Goal: Information Seeking & Learning: Learn about a topic

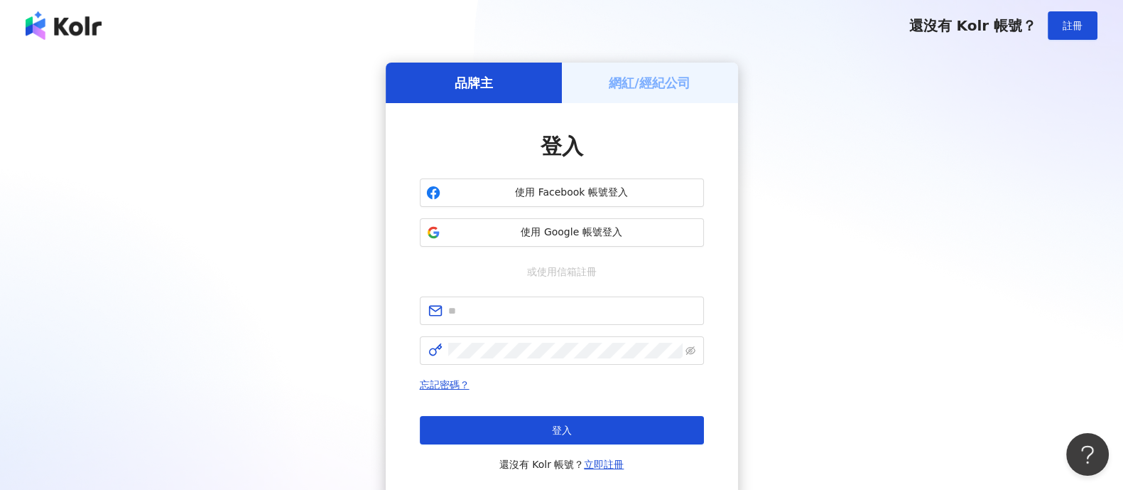
click at [1023, 296] on div "品牌主 網紅/經紀公司 登入 使用 Facebook 帳號登入 使用 Google 帳號登入 或使用信箱註冊 忘記密碼？ 登入 還沒有 Kolr 帳號？ 立即…" at bounding box center [561, 282] width 1089 height 438
click at [668, 228] on span "使用 Google 帳號登入" at bounding box center [572, 232] width 252 height 14
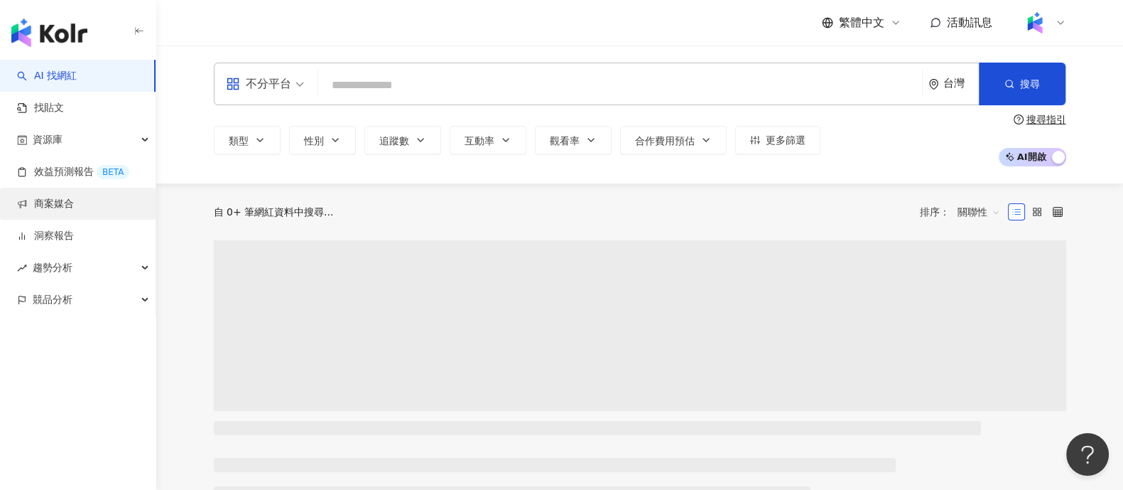
click at [70, 204] on link "商案媒合" at bounding box center [45, 204] width 57 height 14
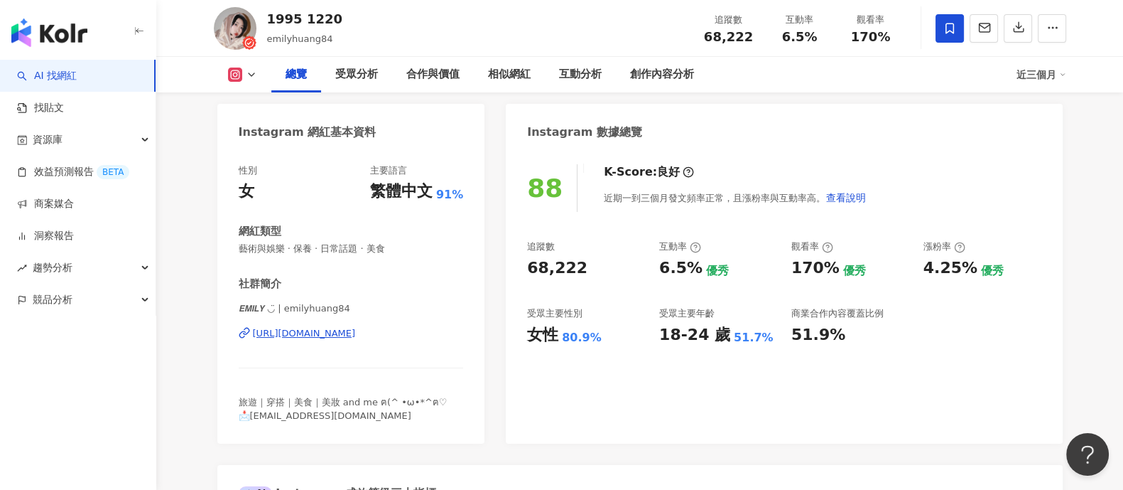
scroll to position [177, 0]
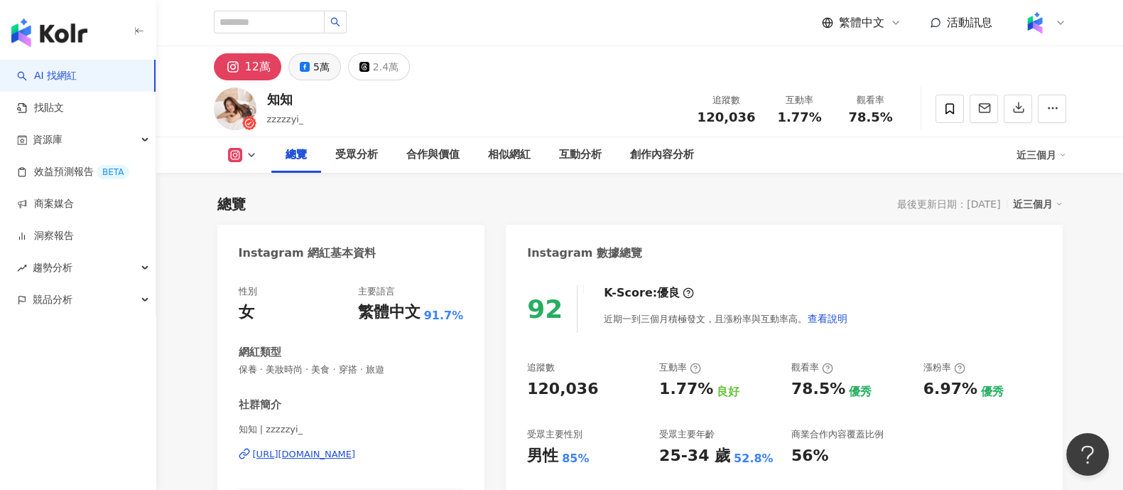
click at [310, 65] on button "5萬" at bounding box center [314, 66] width 53 height 27
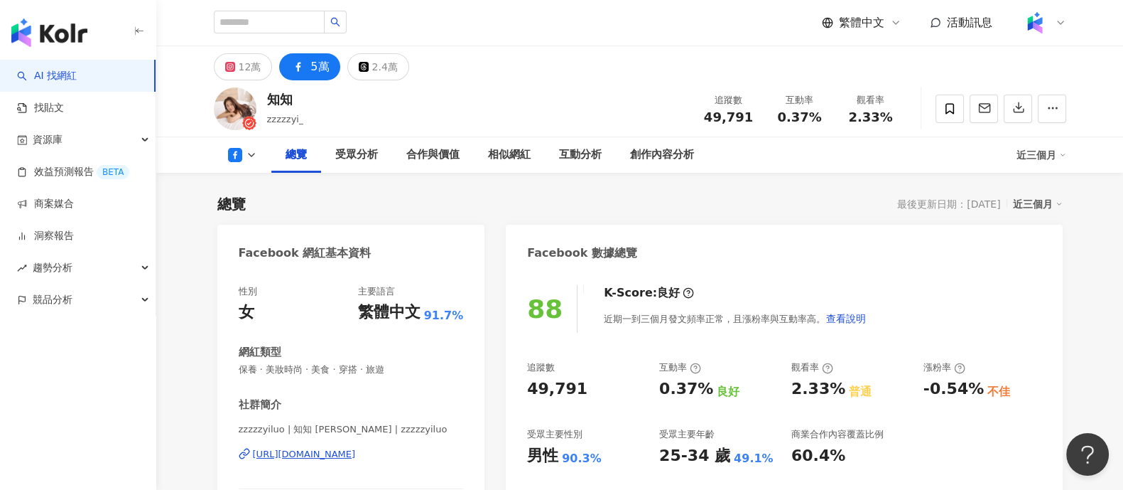
drag, startPoint x: 348, startPoint y: 459, endPoint x: 387, endPoint y: 379, distance: 89.3
click at [348, 459] on div "https://www.facebook.com/2091127517773604" at bounding box center [304, 454] width 103 height 13
